Goal: Find specific page/section: Find specific page/section

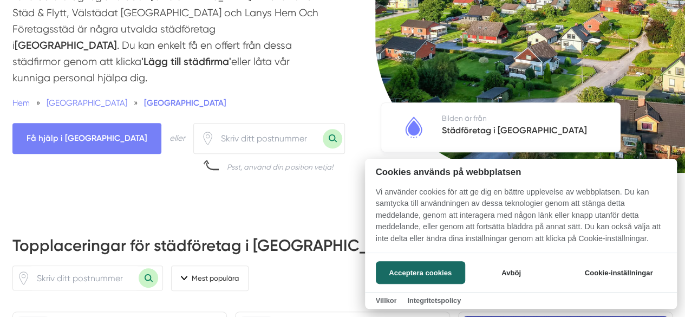
scroll to position [182, 0]
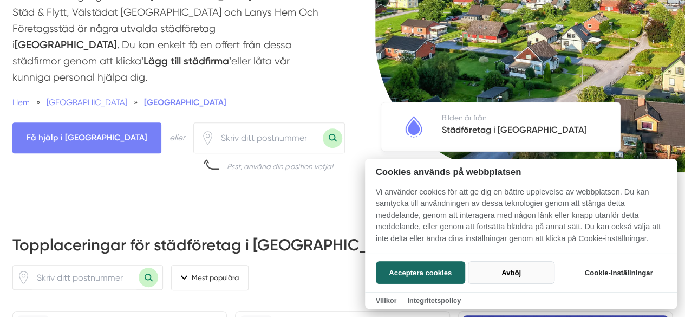
click at [506, 274] on button "Avböj" at bounding box center [511, 272] width 86 height 23
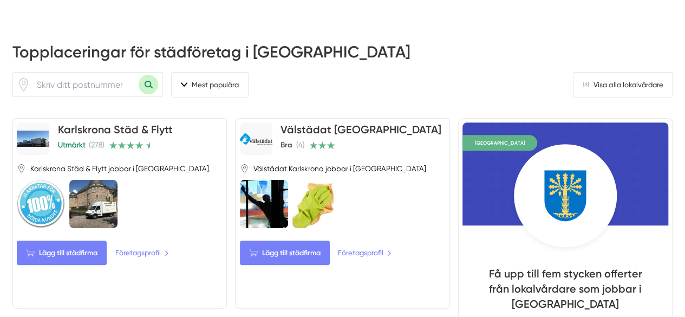
scroll to position [374, 0]
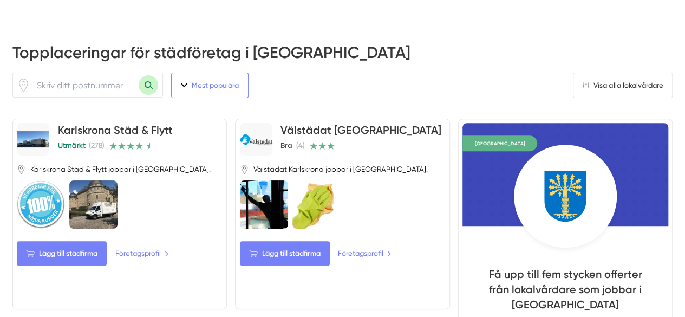
click at [228, 98] on button "Mest populära" at bounding box center [209, 85] width 77 height 25
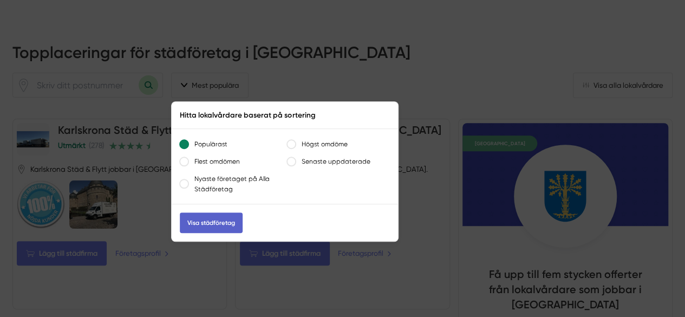
click at [200, 233] on link "Visa städföretag" at bounding box center [211, 222] width 63 height 21
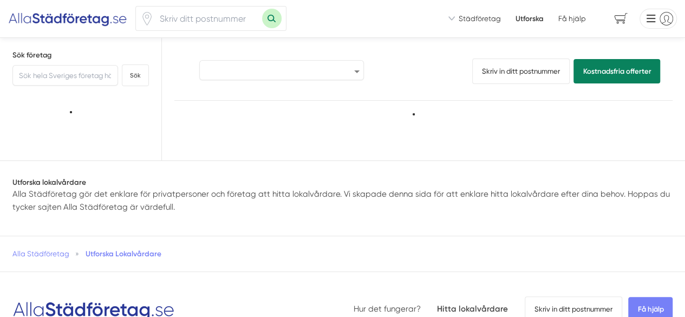
select select "popular"
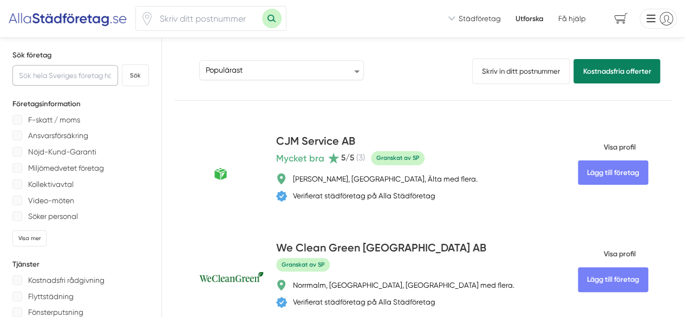
click at [75, 77] on input "text" at bounding box center [65, 75] width 106 height 21
type input "[GEOGRAPHIC_DATA]"
click at [181, 21] on input "number" at bounding box center [208, 19] width 108 height 24
type input "37137"
click at [262, 9] on button "Sök med postnummer" at bounding box center [272, 19] width 20 height 20
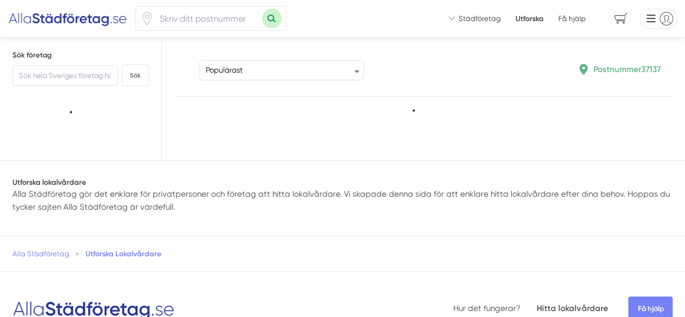
type input "37137"
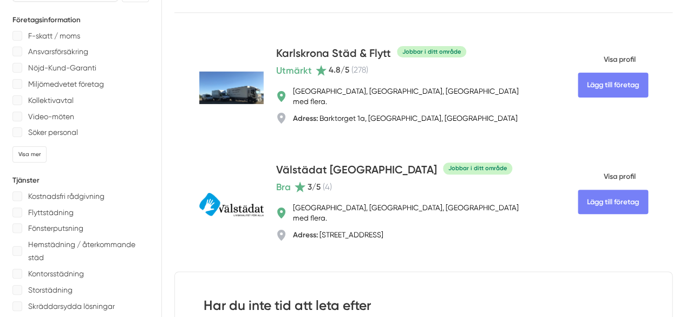
scroll to position [16, 0]
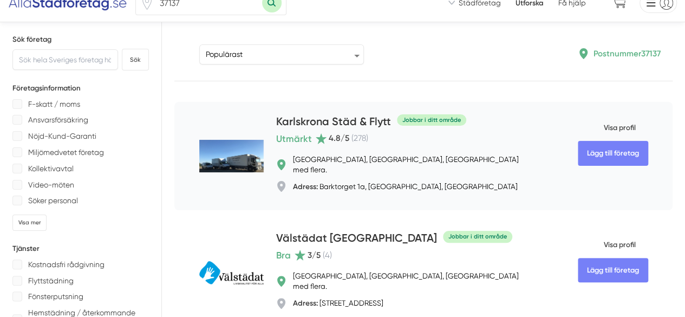
click at [225, 151] on img at bounding box center [231, 156] width 64 height 33
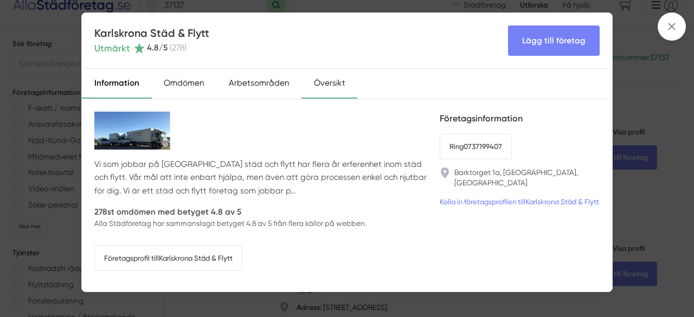
click at [318, 88] on div "Översikt" at bounding box center [329, 84] width 56 height 30
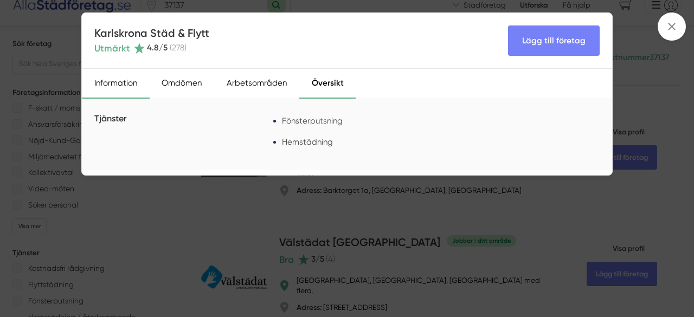
click at [121, 78] on div "Information" at bounding box center [116, 84] width 68 height 30
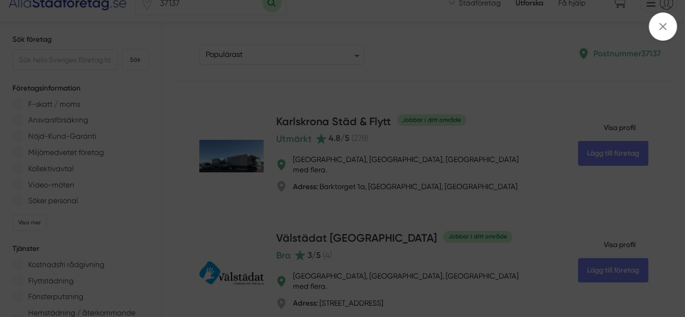
click at [264, 83] on div "Karlskrona Städ & Flytt Utmärkt 4.8 /5 ( 278 ) Lägg till företag Information Om…" at bounding box center [342, 158] width 685 height 317
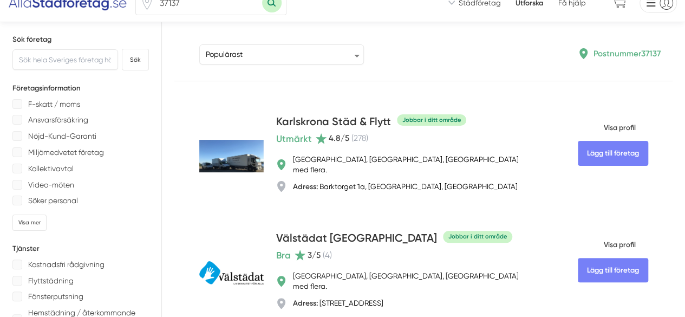
scroll to position [0, 0]
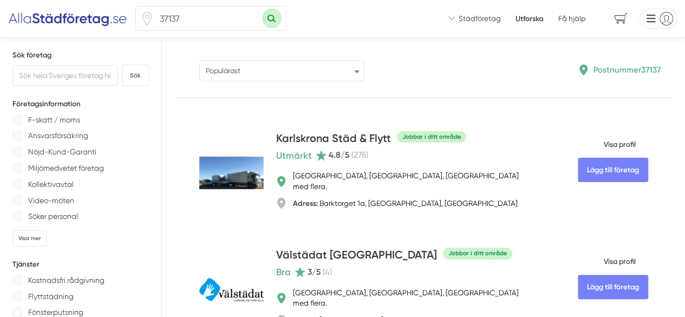
click at [246, 72] on select "Populärast Högst omdöme Flest omdömen Senaste uppdaterade Nyaste företaget på A…" at bounding box center [281, 70] width 165 height 21
